Goal: Transaction & Acquisition: Purchase product/service

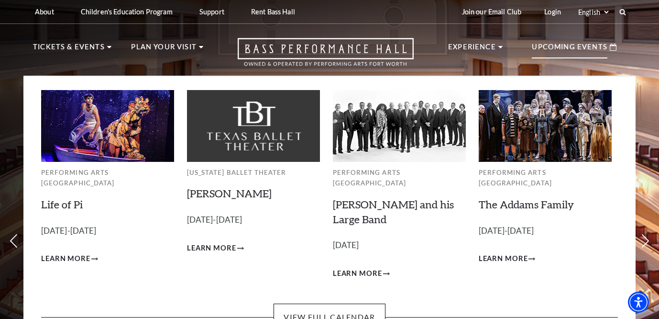
click at [571, 46] on p "Upcoming Events" at bounding box center [570, 49] width 76 height 17
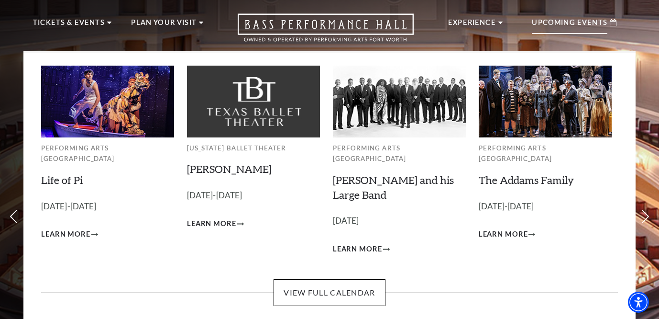
scroll to position [25, 0]
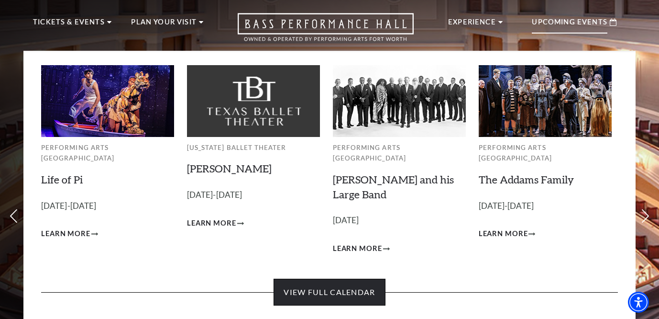
click at [311, 279] on link "View Full Calendar" at bounding box center [330, 292] width 112 height 27
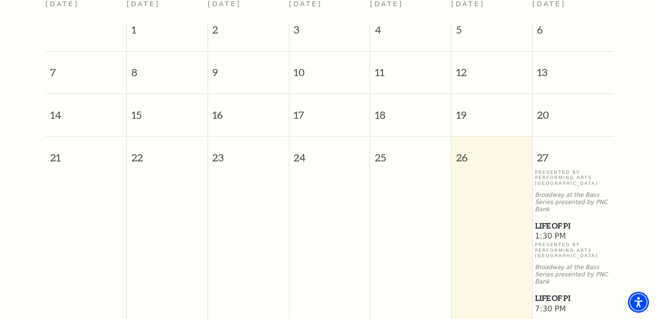
scroll to position [328, 0]
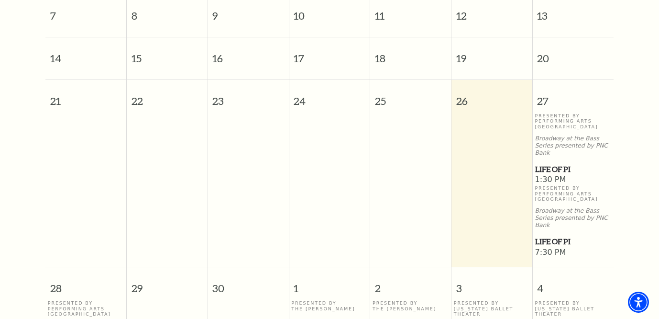
click at [552, 210] on p "Broadway at the Bass Series presented by PNC Bank" at bounding box center [573, 217] width 77 height 21
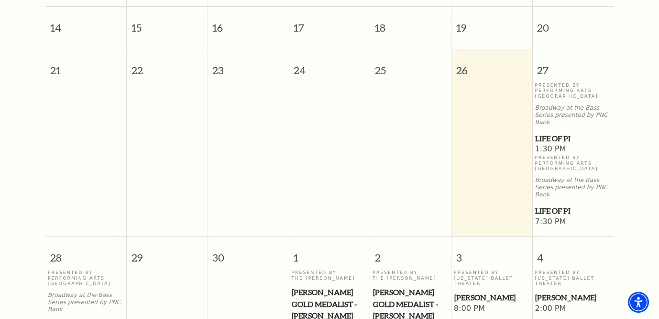
scroll to position [362, 0]
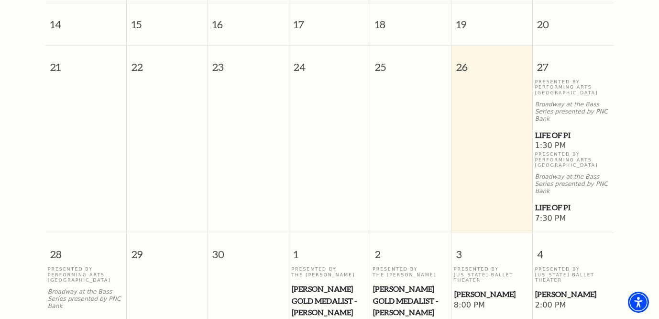
click at [574, 83] on p "Presented By Performing Arts [GEOGRAPHIC_DATA]" at bounding box center [573, 87] width 77 height 16
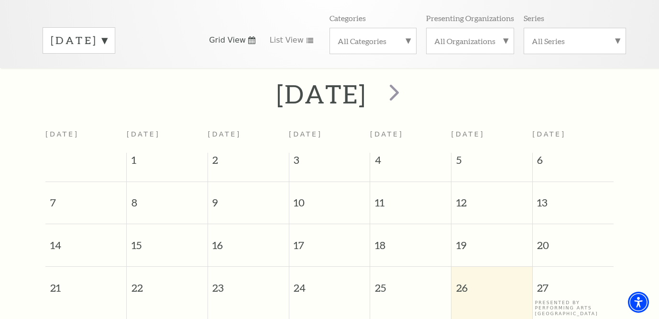
scroll to position [0, 0]
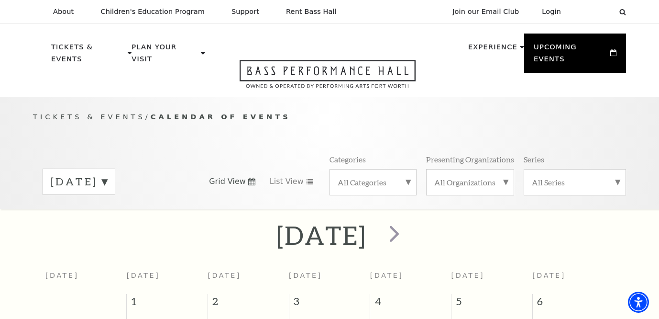
click at [77, 112] on span "Tickets & Events" at bounding box center [89, 116] width 112 height 8
click at [107, 174] on label "September 2025" at bounding box center [79, 181] width 56 height 15
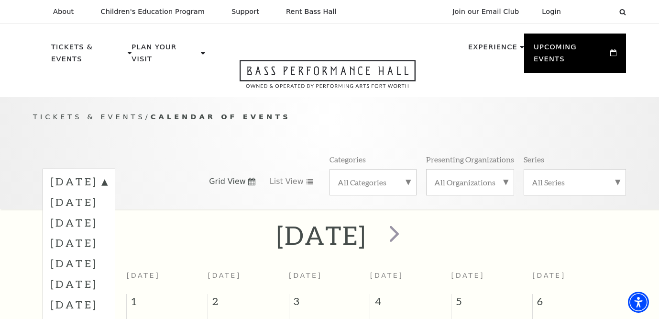
click at [107, 174] on label "September 2025" at bounding box center [79, 182] width 56 height 17
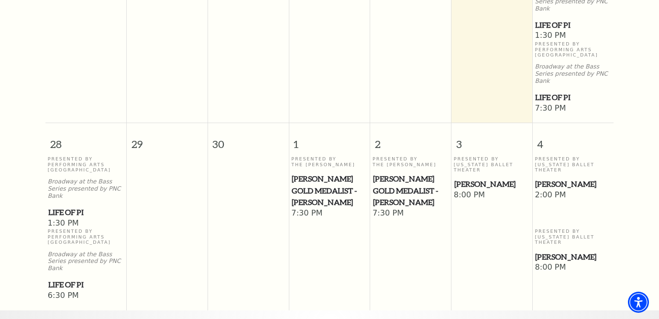
scroll to position [466, 0]
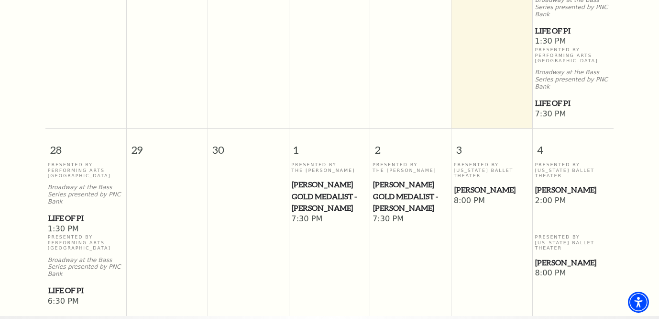
click at [553, 97] on span "Life of Pi" at bounding box center [574, 103] width 76 height 12
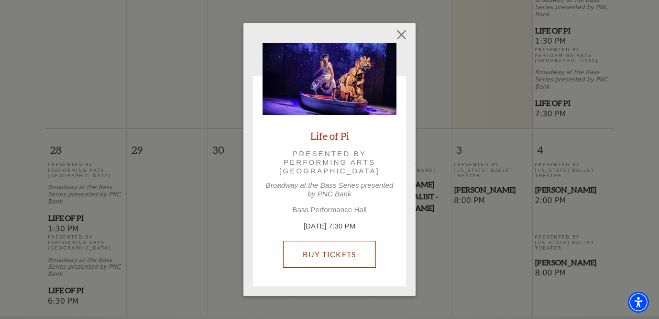
click at [322, 254] on link "Buy Tickets" at bounding box center [329, 254] width 92 height 27
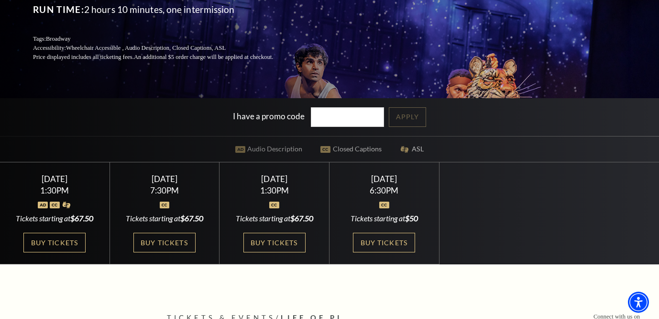
scroll to position [154, 0]
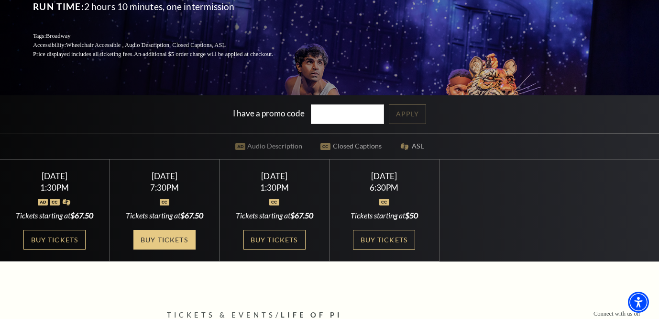
click at [166, 241] on link "Buy Tickets" at bounding box center [165, 240] width 62 height 20
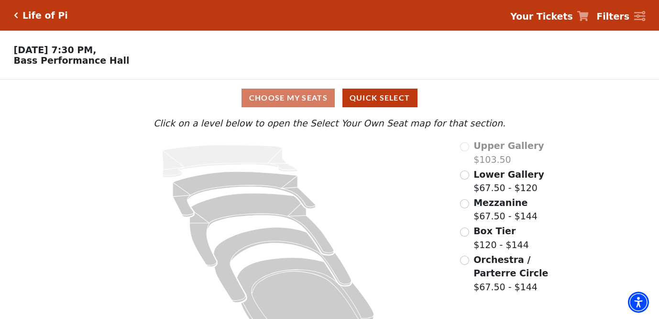
click at [14, 17] on icon "Click here to go back to filters" at bounding box center [16, 15] width 4 height 7
